Goal: Task Accomplishment & Management: Manage account settings

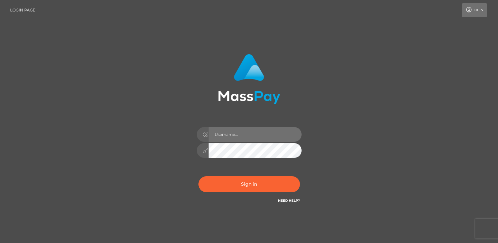
click at [233, 135] on input "text" at bounding box center [255, 134] width 93 height 15
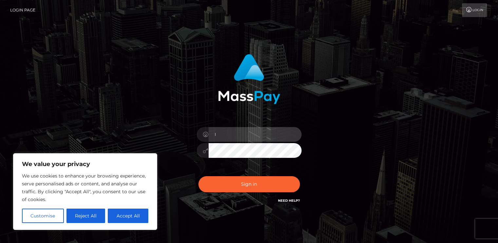
type input "[EMAIL_ADDRESS][DOMAIN_NAME]"
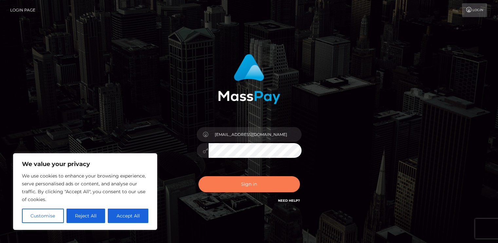
click at [246, 182] on button "Sign in" at bounding box center [249, 184] width 102 height 16
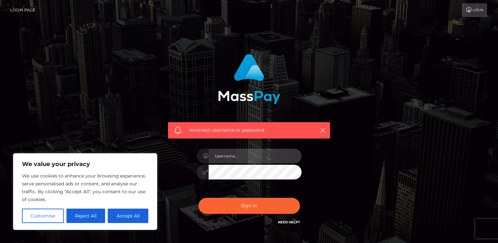
click at [233, 158] on input "text" at bounding box center [255, 156] width 93 height 15
drag, startPoint x: 237, startPoint y: 158, endPoint x: 280, endPoint y: 159, distance: 43.3
click at [280, 159] on input "lovem1lfsxo@gmail.com" at bounding box center [255, 156] width 93 height 15
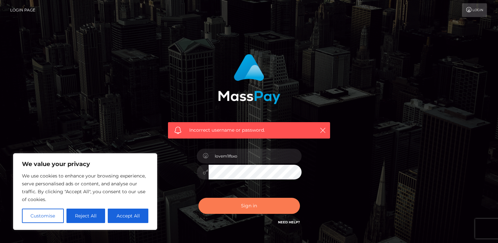
type input "lovem1lfsxo"
click at [213, 207] on button "Sign in" at bounding box center [249, 206] width 102 height 16
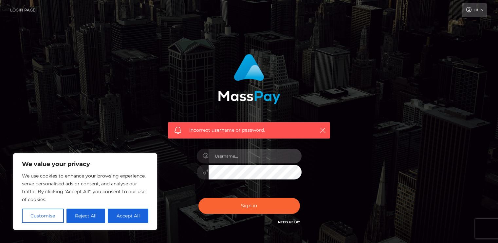
click at [234, 160] on input "text" at bounding box center [255, 156] width 93 height 15
type input "lovem1lfsxo@gmail.com"
click at [188, 178] on div "Incorrect username or password. lovem1lfsxo@gmail.com" at bounding box center [249, 140] width 172 height 182
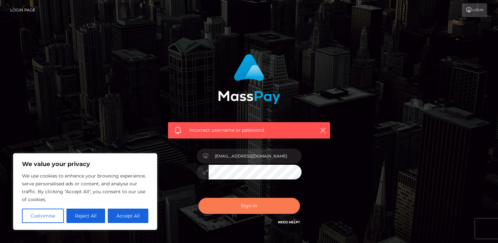
click at [211, 204] on button "Sign in" at bounding box center [249, 206] width 102 height 16
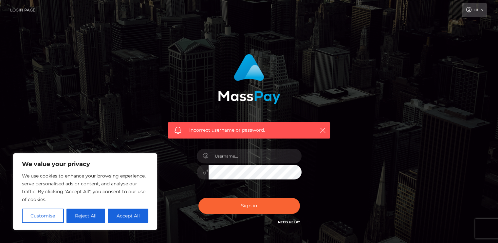
click at [286, 222] on link "Need Help?" at bounding box center [289, 222] width 22 height 4
click at [289, 222] on link "Need Help?" at bounding box center [289, 222] width 22 height 4
click at [96, 212] on button "Reject All" at bounding box center [85, 216] width 39 height 14
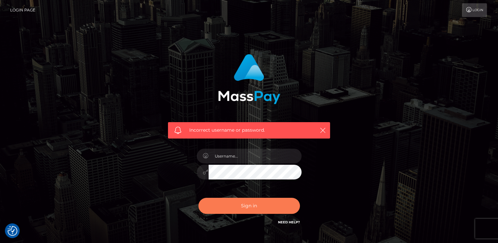
scroll to position [43, 0]
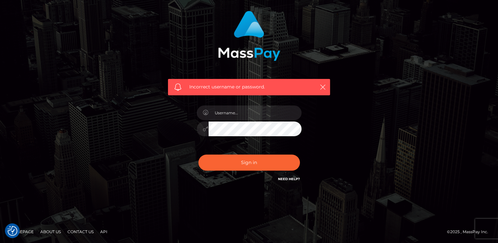
click at [284, 182] on div "Need Help?" at bounding box center [289, 180] width 22 height 8
click at [284, 179] on link "Need Help?" at bounding box center [289, 179] width 22 height 4
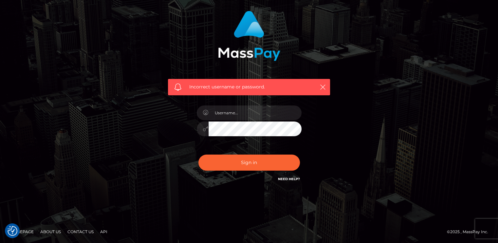
click at [284, 179] on link "Need Help?" at bounding box center [289, 179] width 22 height 4
click at [288, 180] on link "Need Help?" at bounding box center [289, 179] width 22 height 4
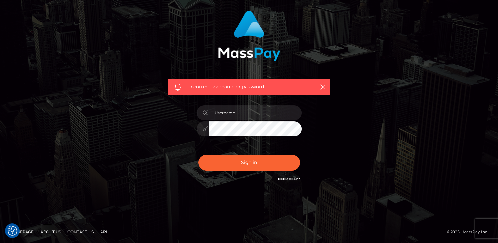
scroll to position [0, 0]
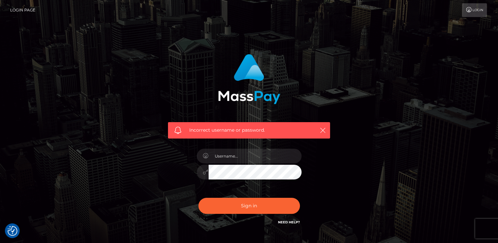
click at [275, 131] on span "Incorrect username or password." at bounding box center [249, 130] width 120 height 7
click at [325, 130] on icon "button" at bounding box center [323, 130] width 7 height 7
click at [324, 128] on icon "button" at bounding box center [323, 130] width 7 height 7
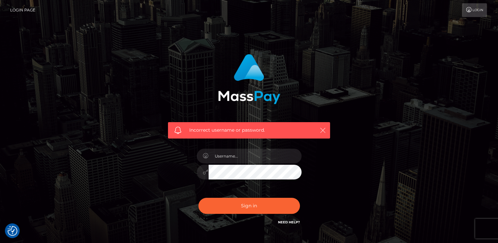
click at [324, 128] on icon "button" at bounding box center [323, 130] width 7 height 7
